Goal: Information Seeking & Learning: Learn about a topic

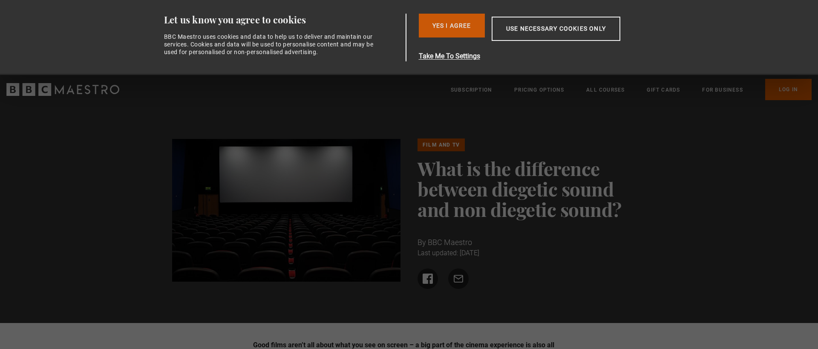
click at [450, 27] on button "Yes I Agree" at bounding box center [452, 26] width 66 height 24
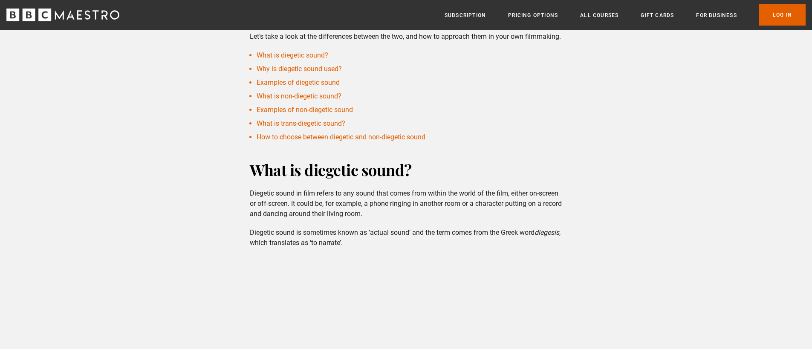
scroll to position [274, 0]
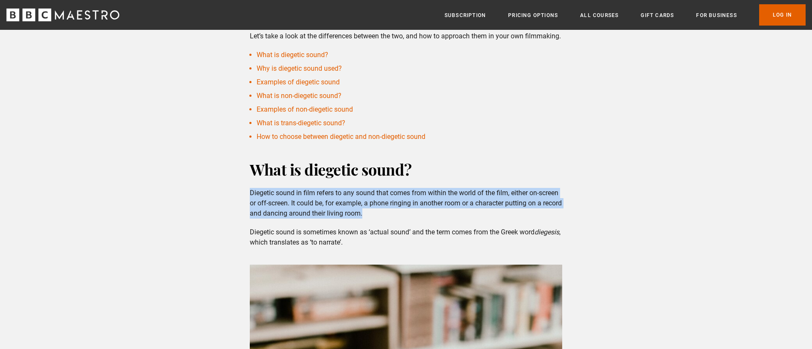
drag, startPoint x: 252, startPoint y: 207, endPoint x: 396, endPoint y: 225, distance: 145.1
click at [396, 219] on p "Diegetic sound in film refers to any sound that comes from within the world of …" at bounding box center [406, 203] width 312 height 31
copy p "Diegetic sound in film refers to any sound that comes from within the world of …"
click at [434, 219] on p "Diegetic sound in film refers to any sound that comes from within the world of …" at bounding box center [406, 203] width 312 height 31
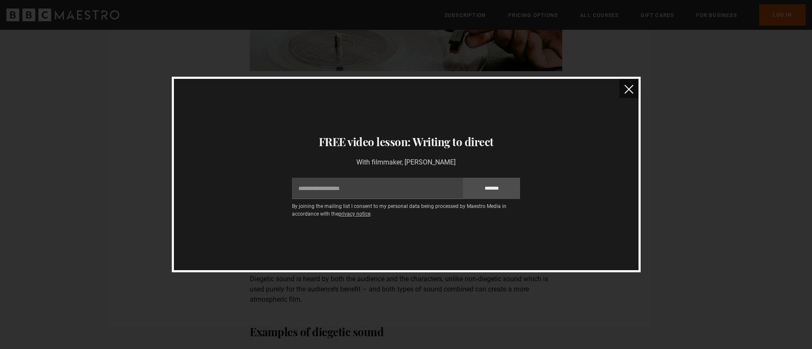
scroll to position [631, 0]
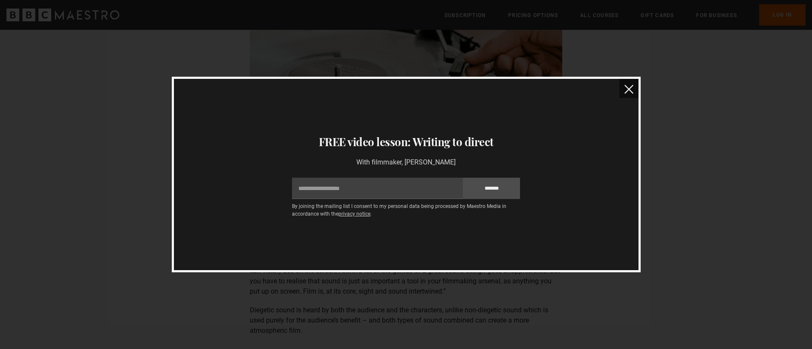
click at [628, 101] on div "Thanks for signing up to receive your free lessons Check your inbox - they’re o…" at bounding box center [406, 174] width 458 height 150
click at [626, 89] on img "close" at bounding box center [628, 89] width 9 height 9
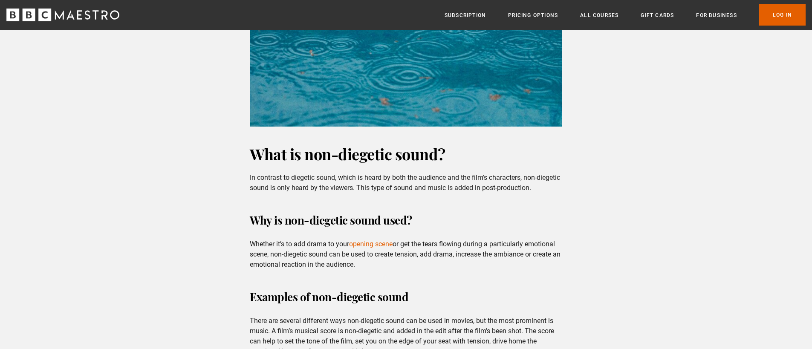
scroll to position [1229, 0]
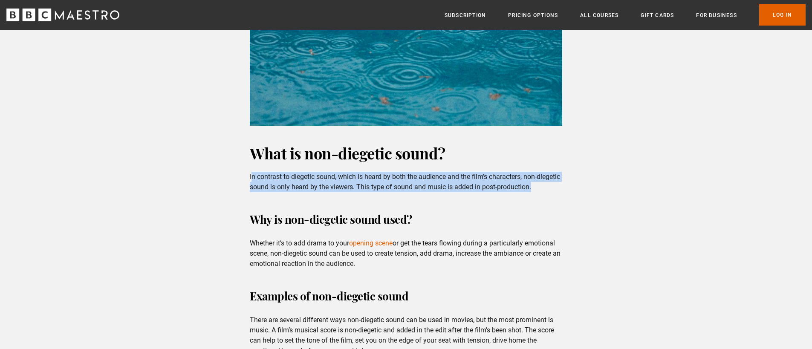
drag, startPoint x: 251, startPoint y: 184, endPoint x: 568, endPoint y: 194, distance: 317.2
click at [568, 194] on div "What is non-diegetic sound? In contrast to diegetic sound, which is heard by bo…" at bounding box center [406, 206] width 326 height 126
copy p "n contrast to diegetic sound, which is heard by both the audience and the film’…"
